Goal: Information Seeking & Learning: Learn about a topic

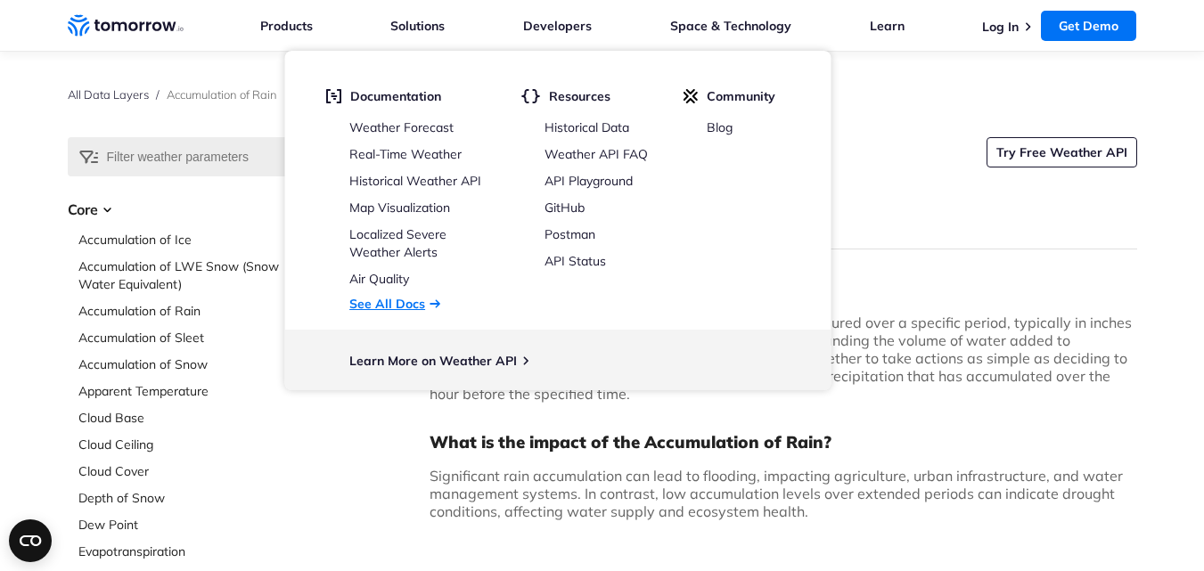
click at [395, 304] on link "See All Docs" at bounding box center [387, 304] width 76 height 16
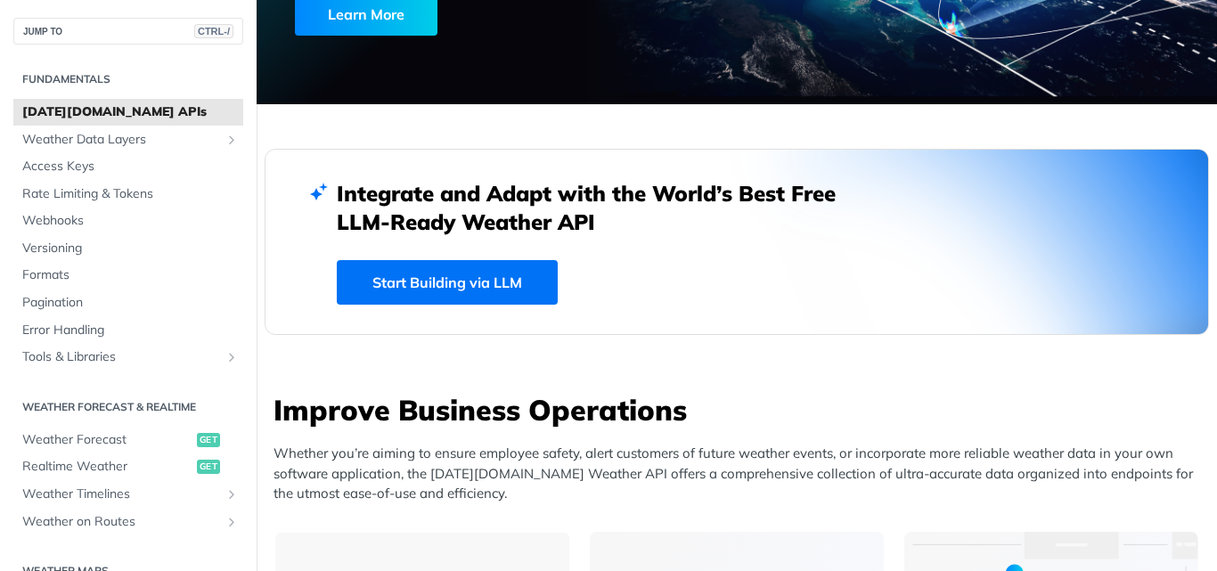
scroll to position [364, 0]
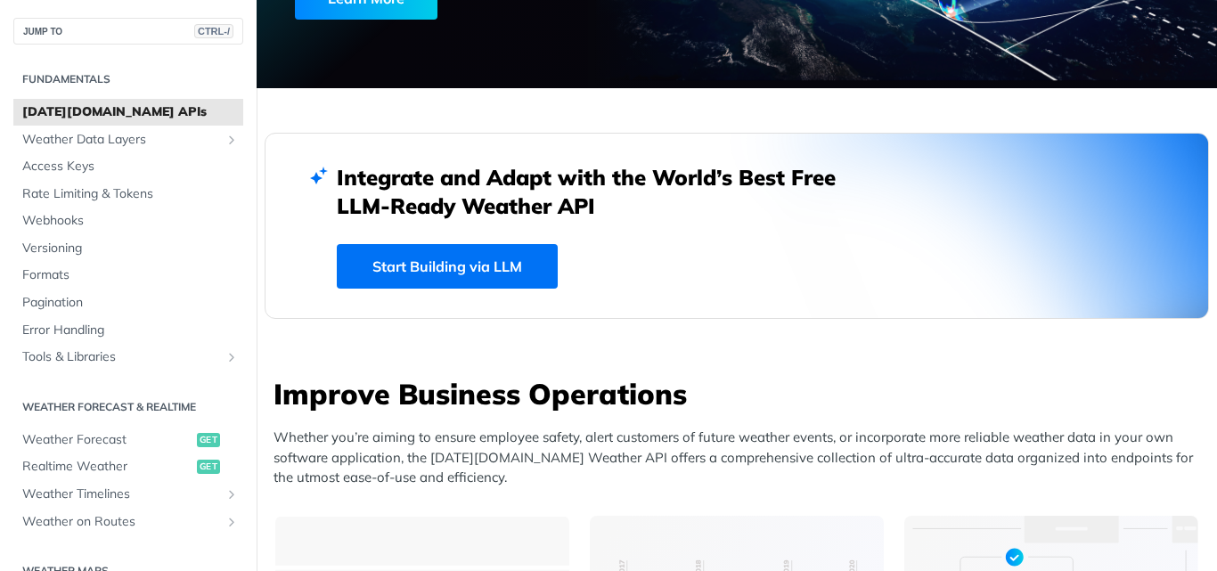
click at [419, 274] on link "Start Building via LLM" at bounding box center [447, 266] width 221 height 45
